Goal: Task Accomplishment & Management: Manage account settings

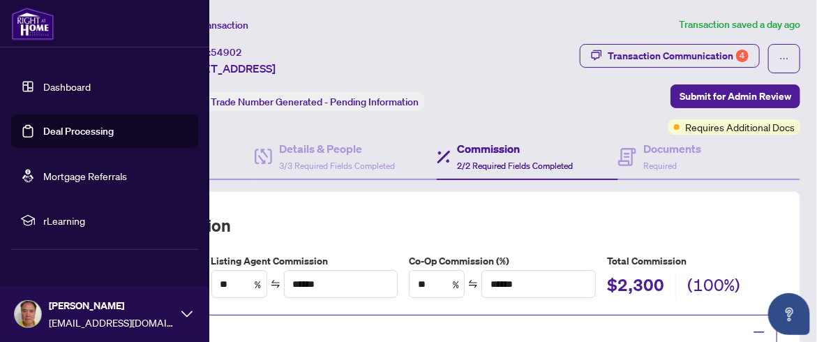
click at [43, 85] on link "Dashboard" at bounding box center [66, 86] width 47 height 13
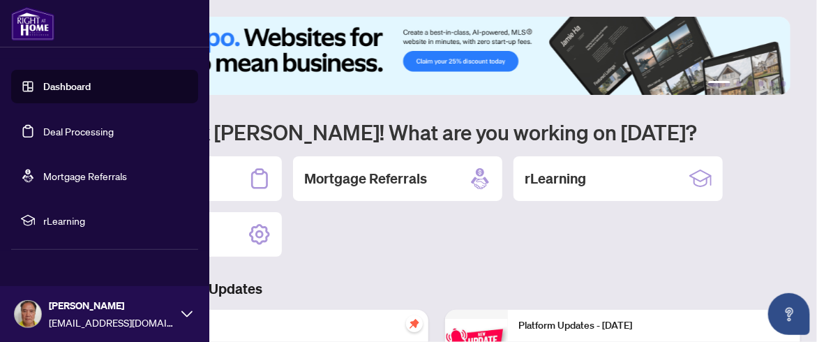
click at [43, 85] on link "Dashboard" at bounding box center [66, 86] width 47 height 13
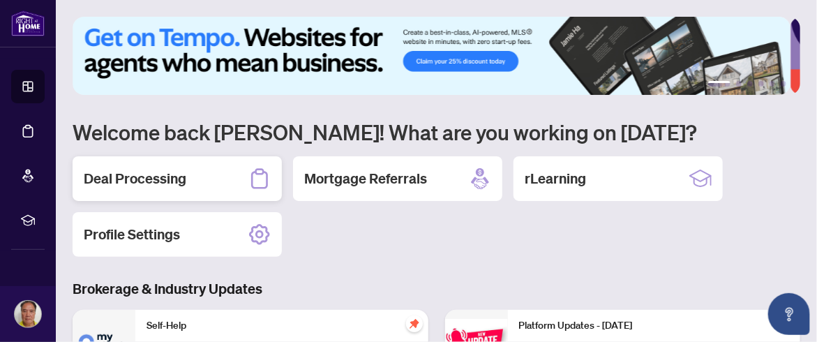
click at [154, 175] on h2 "Deal Processing" at bounding box center [135, 179] width 103 height 20
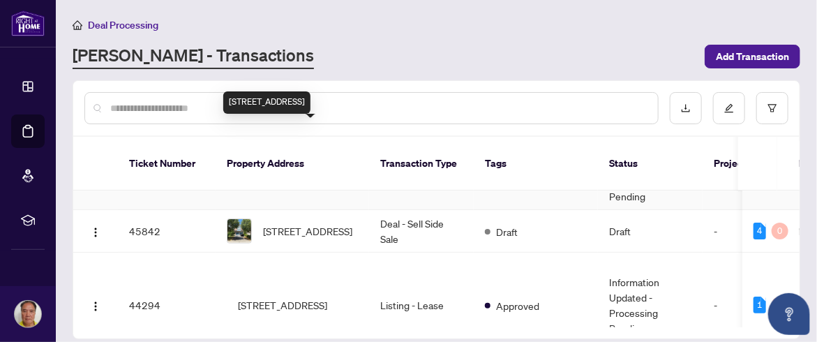
scroll to position [129, 0]
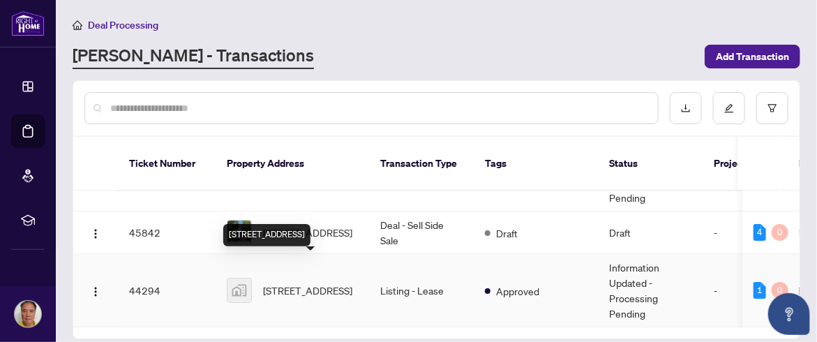
click at [304, 283] on span "403-88 Corporate Drive #403, Scarborough, ON, Canada" at bounding box center [307, 290] width 89 height 15
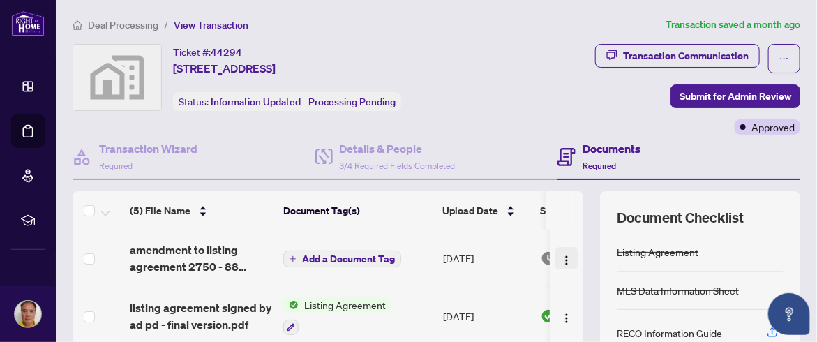
click at [561, 258] on img "button" at bounding box center [566, 260] width 11 height 11
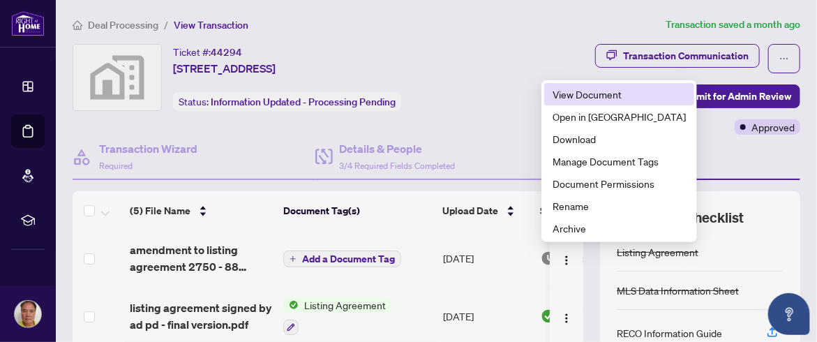
click at [592, 94] on span "View Document" at bounding box center [619, 94] width 133 height 15
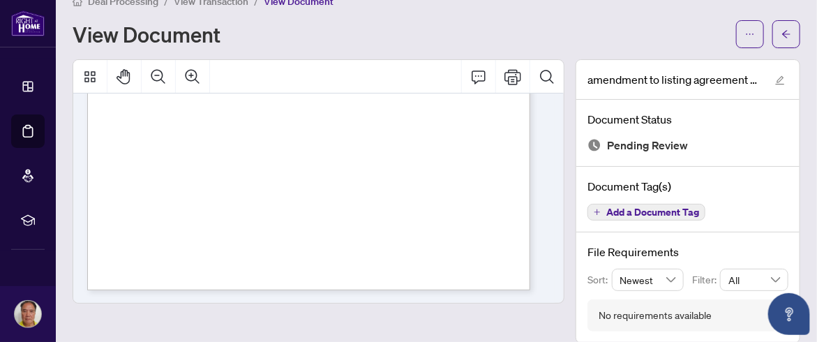
scroll to position [38, 0]
